Goal: Information Seeking & Learning: Check status

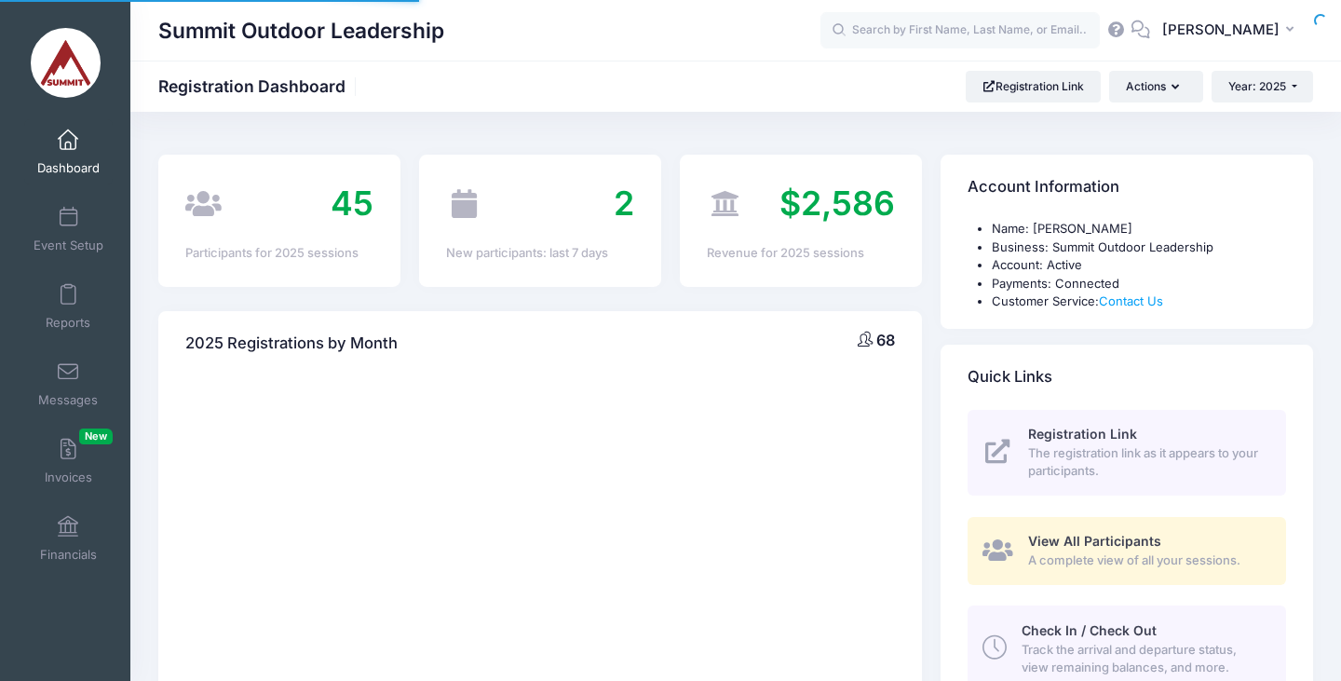
select select
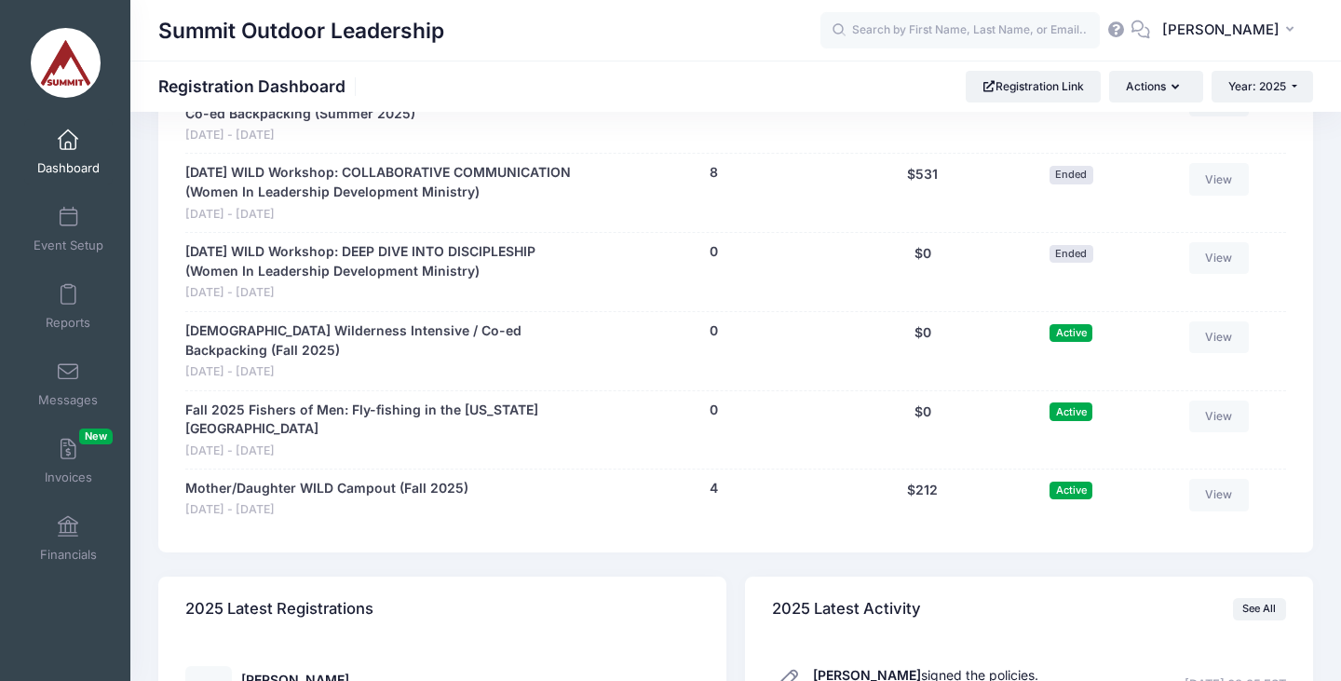
scroll to position [1842, 0]
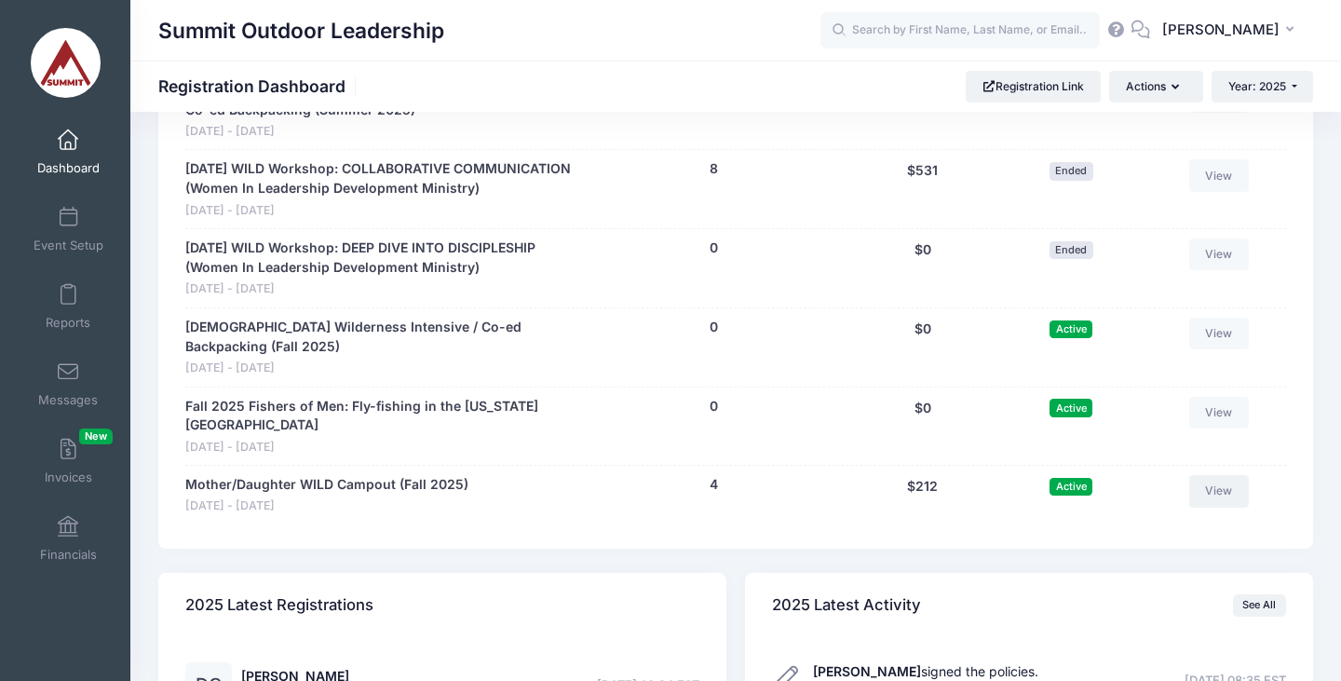
click at [1216, 475] on link "View" at bounding box center [1219, 491] width 60 height 32
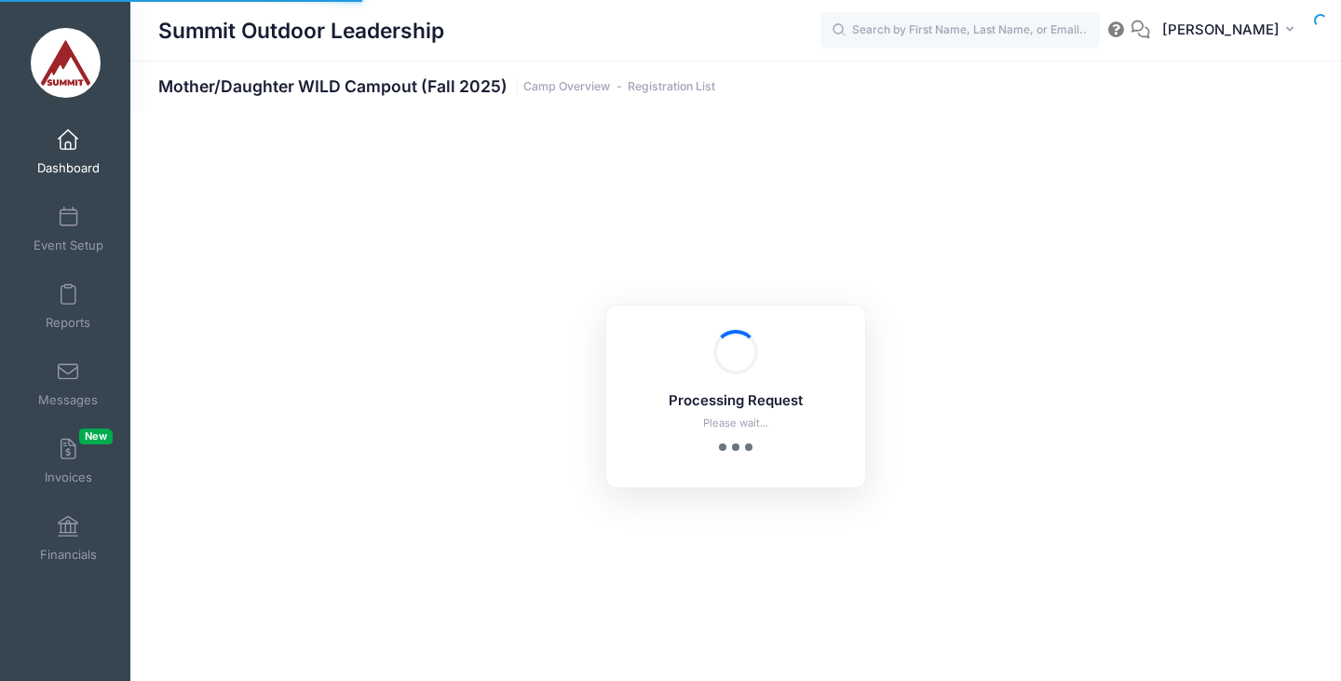
select select "10"
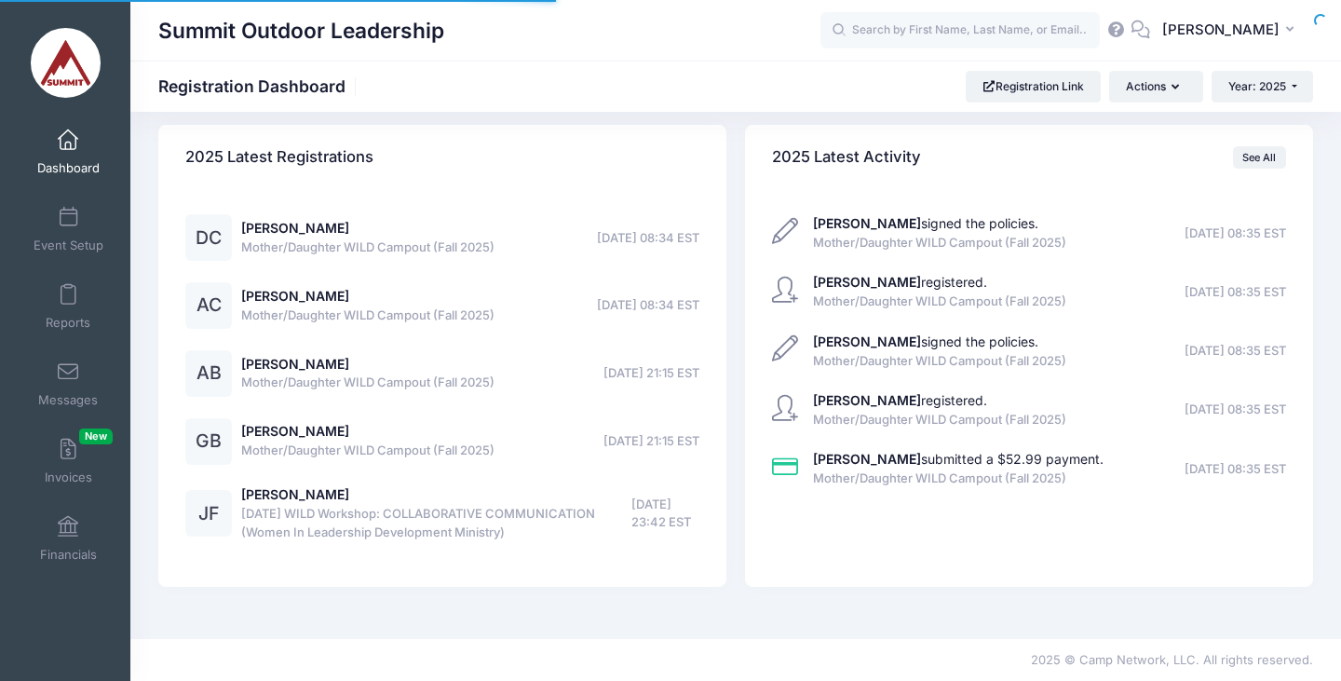
select select
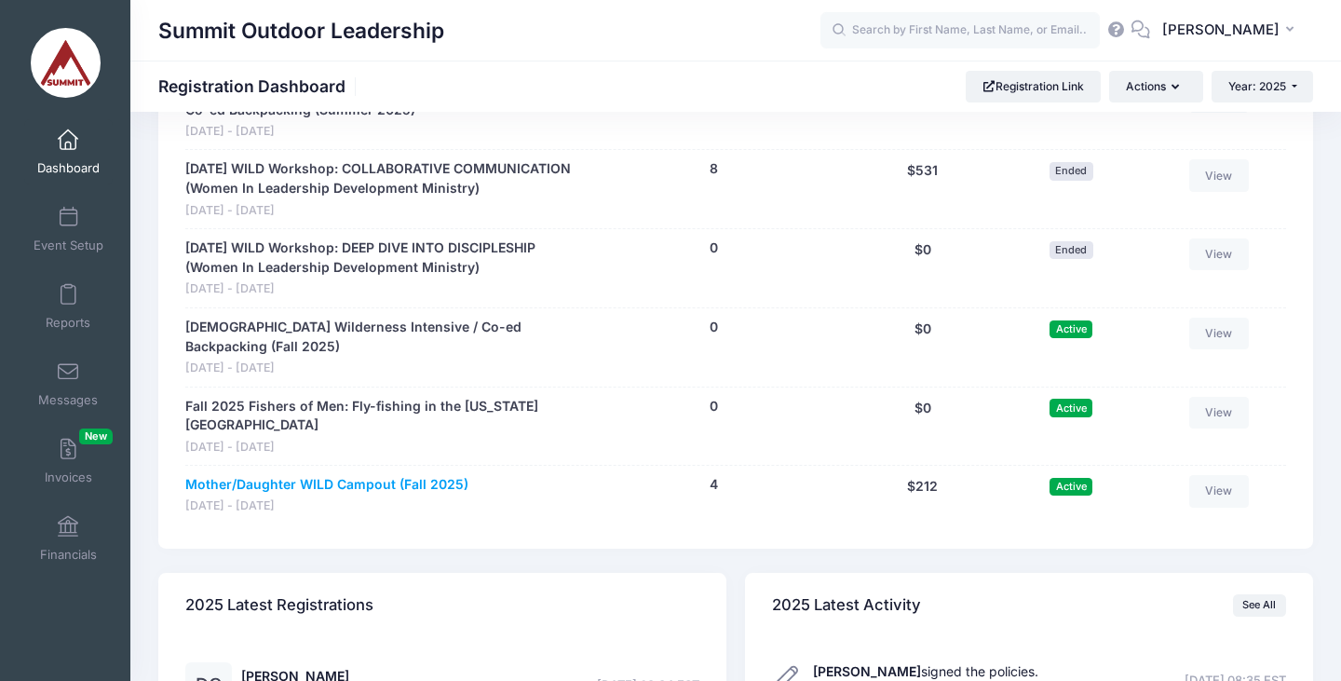
click at [313, 475] on link "Mother/Daughter WILD Campout (Fall 2025)" at bounding box center [326, 485] width 283 height 20
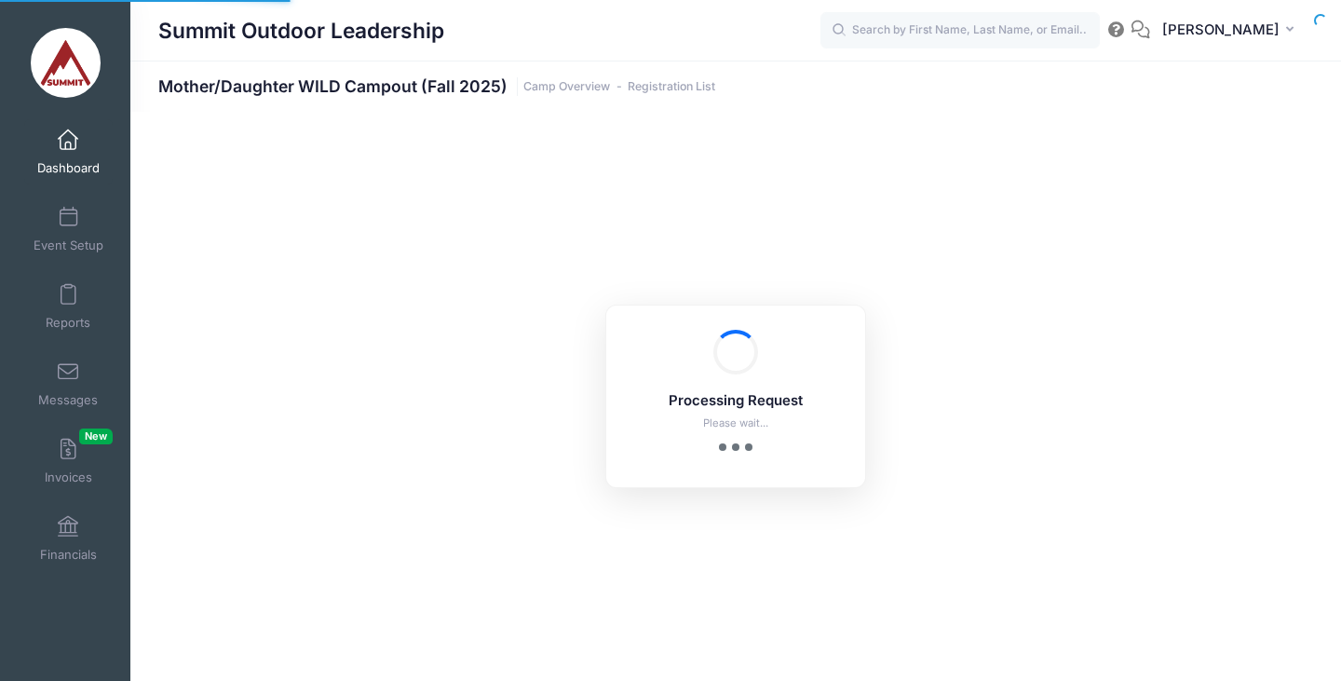
select select "10"
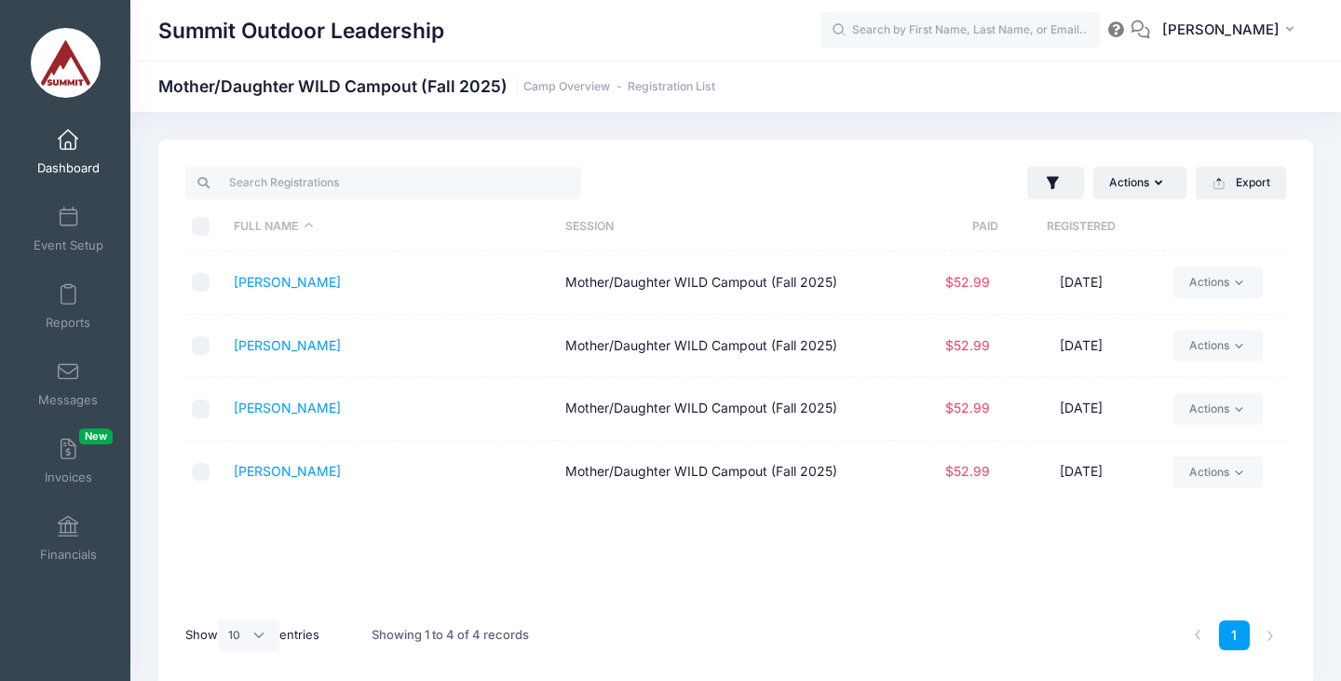
click at [68, 146] on span at bounding box center [68, 140] width 0 height 20
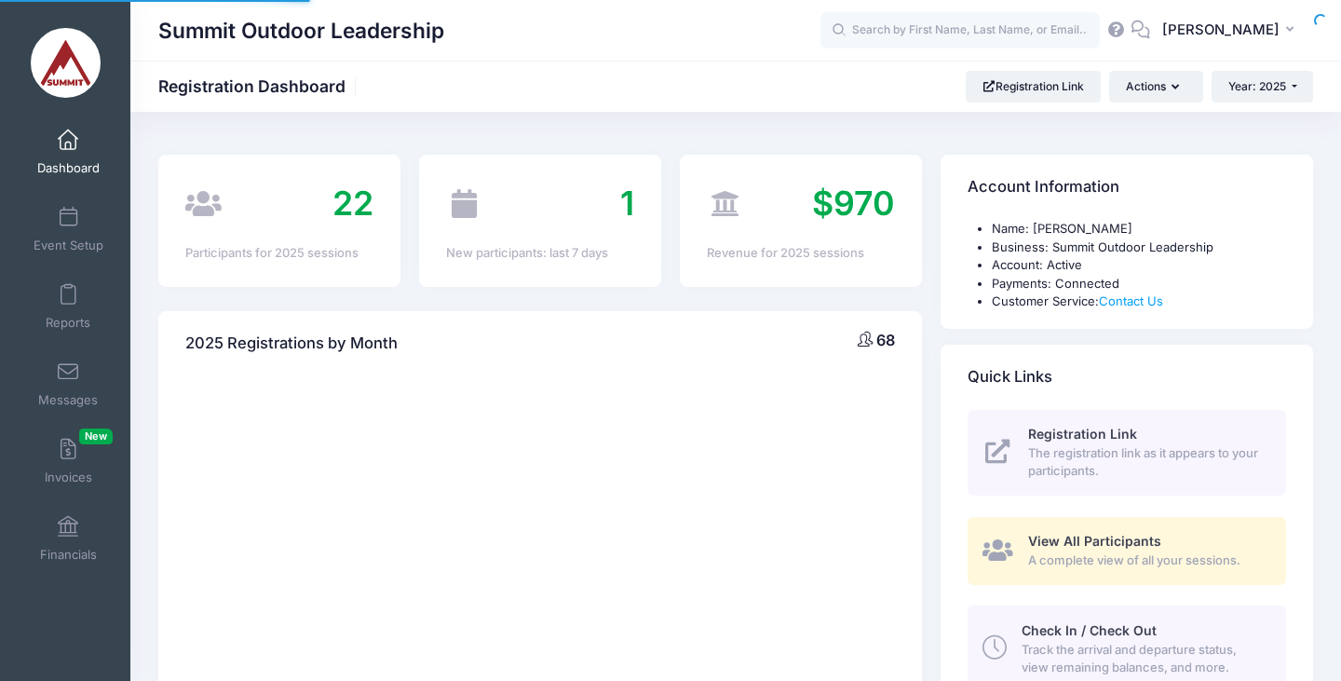
select select
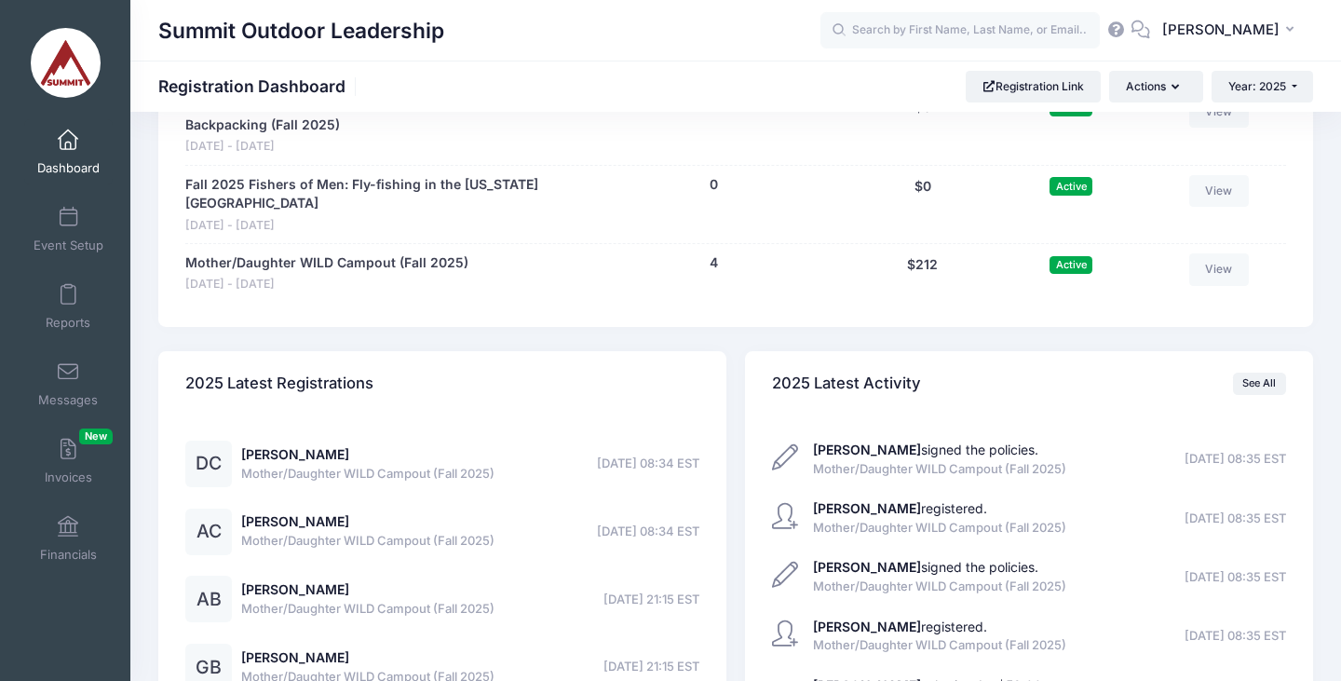
scroll to position [2069, 0]
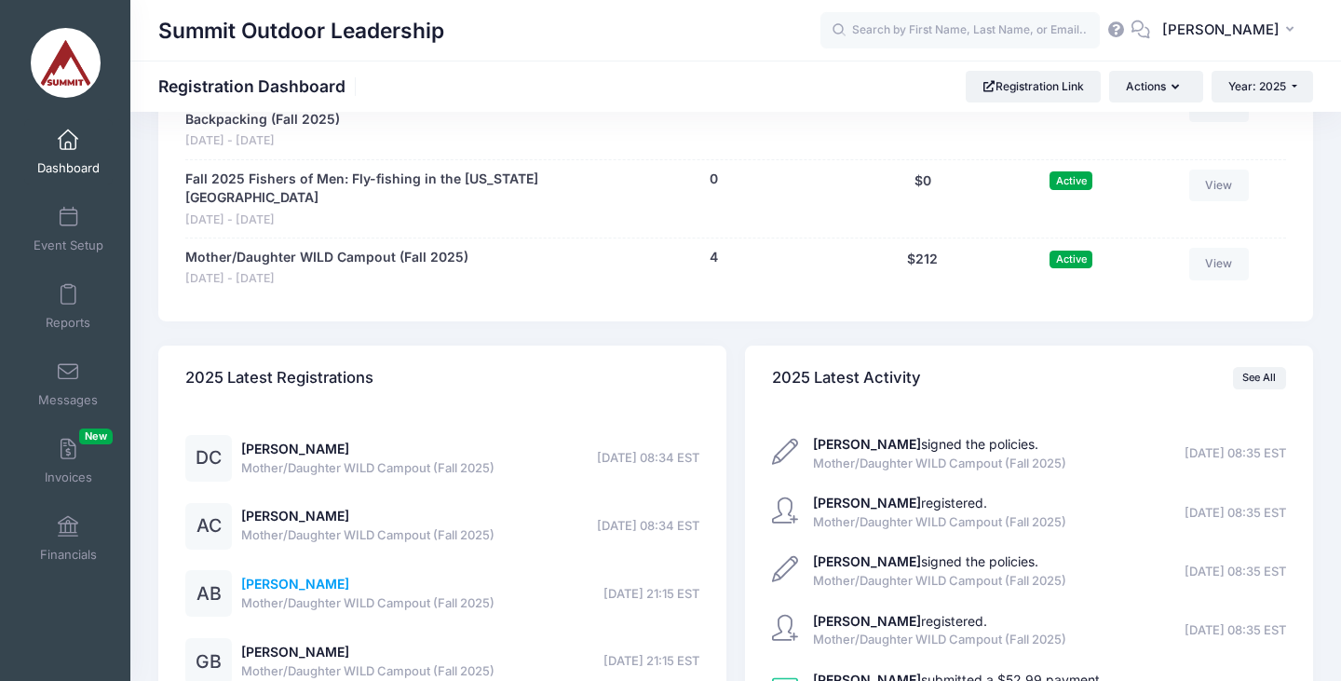
click at [265, 576] on link "Ashley Brown" at bounding box center [295, 584] width 108 height 16
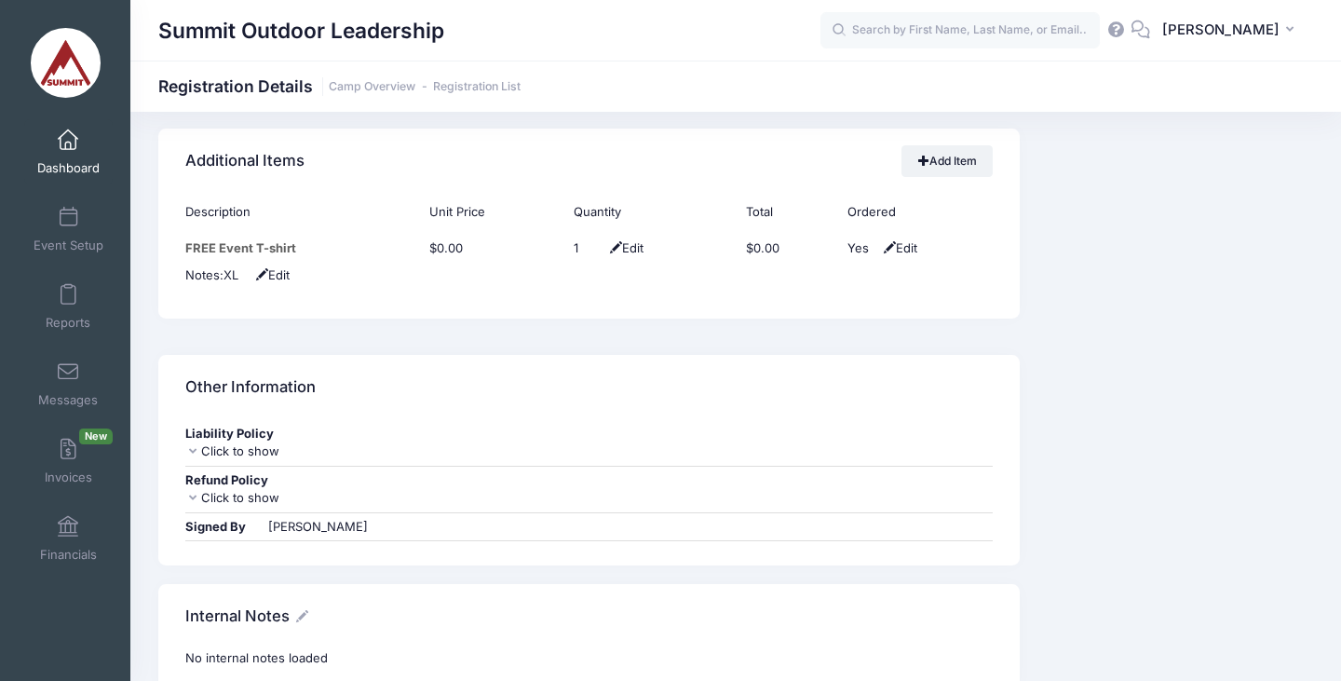
scroll to position [2443, 0]
click at [68, 143] on span at bounding box center [68, 140] width 0 height 20
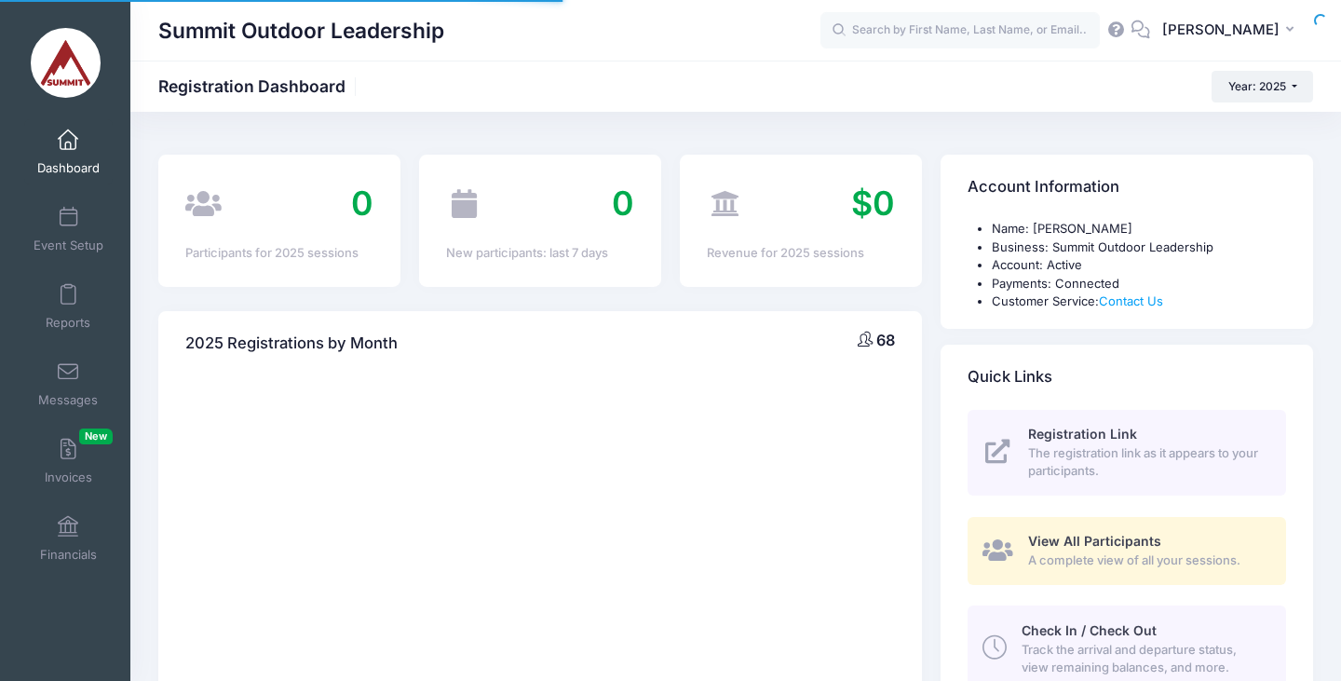
select select
